Goal: Information Seeking & Learning: Understand process/instructions

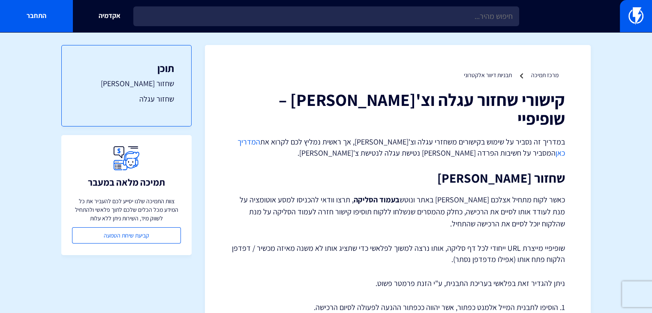
click at [400, 195] on strong "בעמוד הסליקה" at bounding box center [377, 200] width 46 height 10
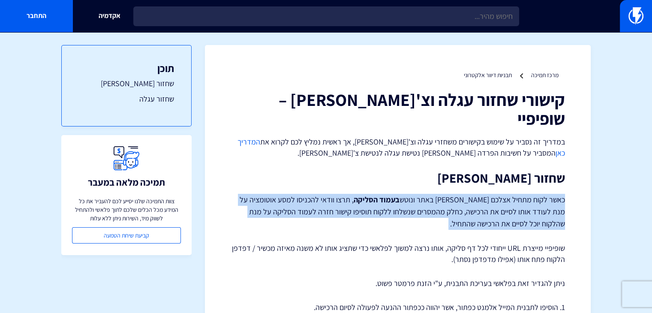
click at [400, 195] on strong "בעמוד הסליקה" at bounding box center [377, 200] width 46 height 10
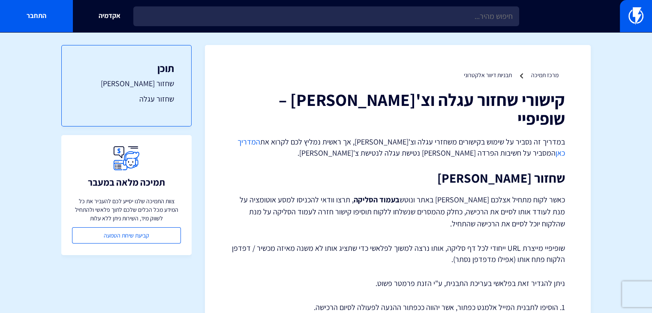
click at [421, 171] on h2 "שחזור [PERSON_NAME]" at bounding box center [398, 178] width 335 height 14
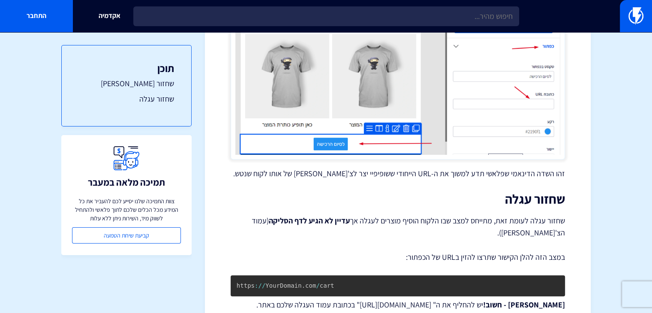
scroll to position [494, 0]
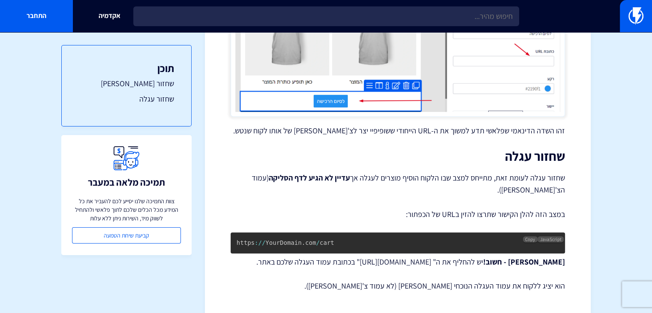
click at [327, 233] on pre "https : / / YourDomain . com / cart" at bounding box center [398, 243] width 335 height 21
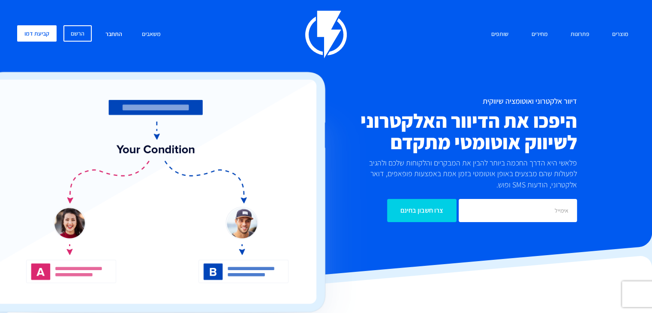
click at [118, 30] on link "התחבר" at bounding box center [114, 34] width 30 height 18
